Goal: Navigation & Orientation: Find specific page/section

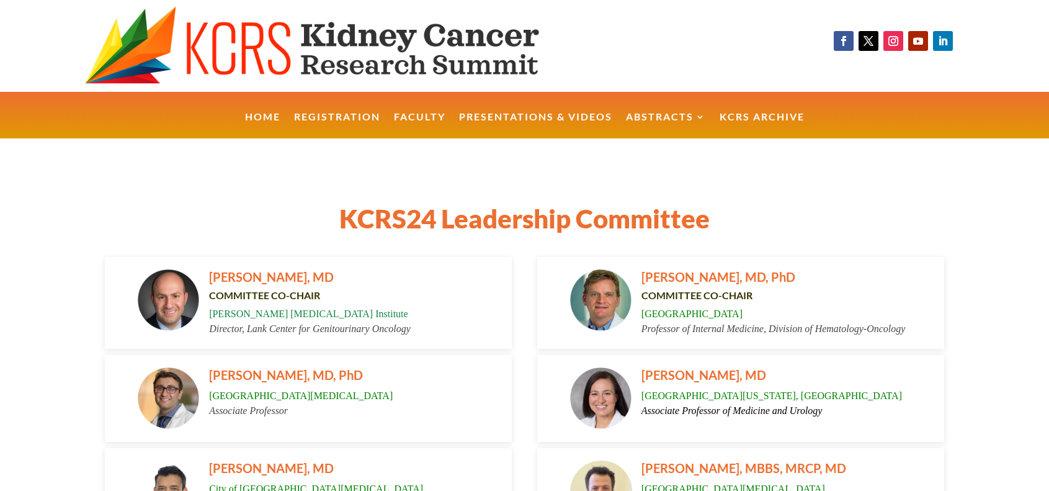
click at [284, 66] on img at bounding box center [340, 45] width 510 height 79
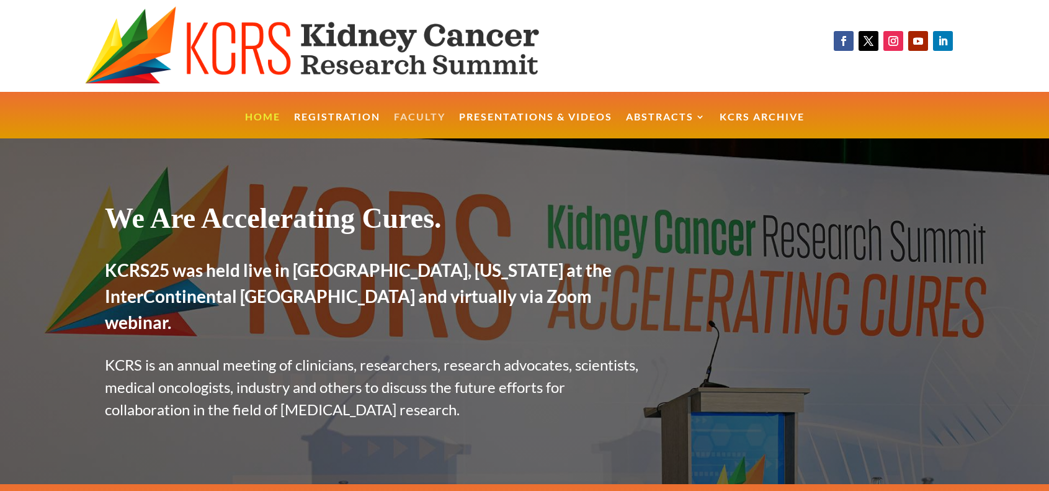
click at [405, 112] on link "Faculty" at bounding box center [419, 125] width 51 height 27
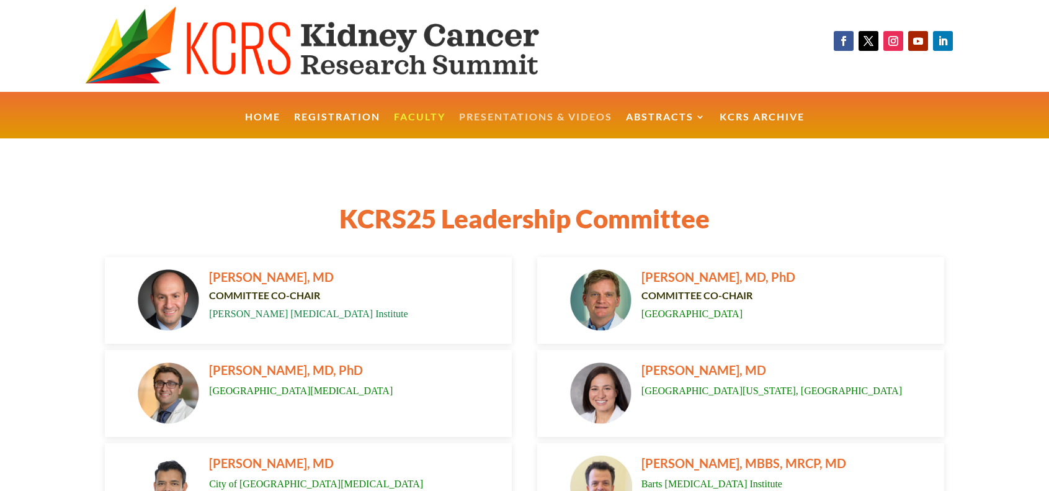
click at [493, 116] on link "Presentations & Videos" at bounding box center [535, 125] width 153 height 27
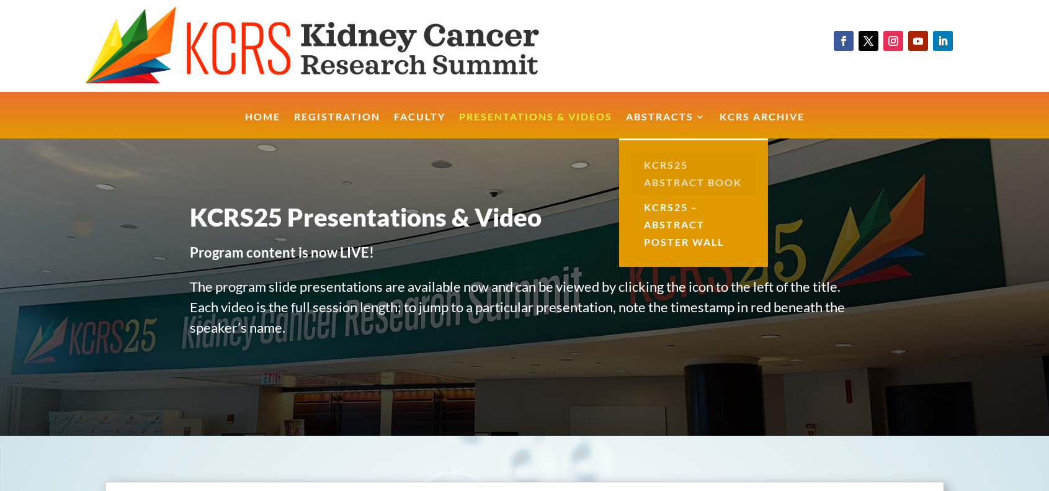
click at [669, 163] on link "KCRS25 Abstract Book" at bounding box center [694, 174] width 124 height 42
